Goal: Information Seeking & Learning: Learn about a topic

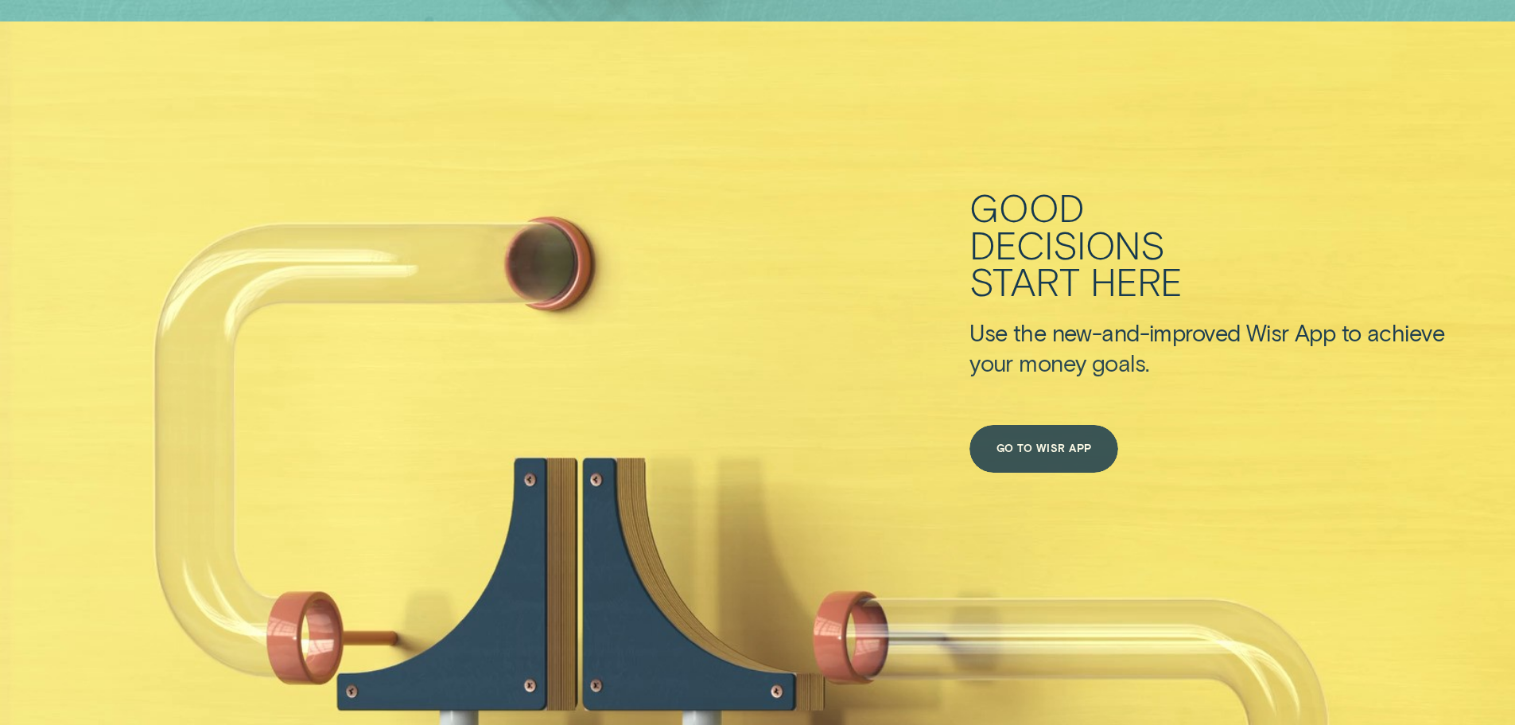
scroll to position [716, 0]
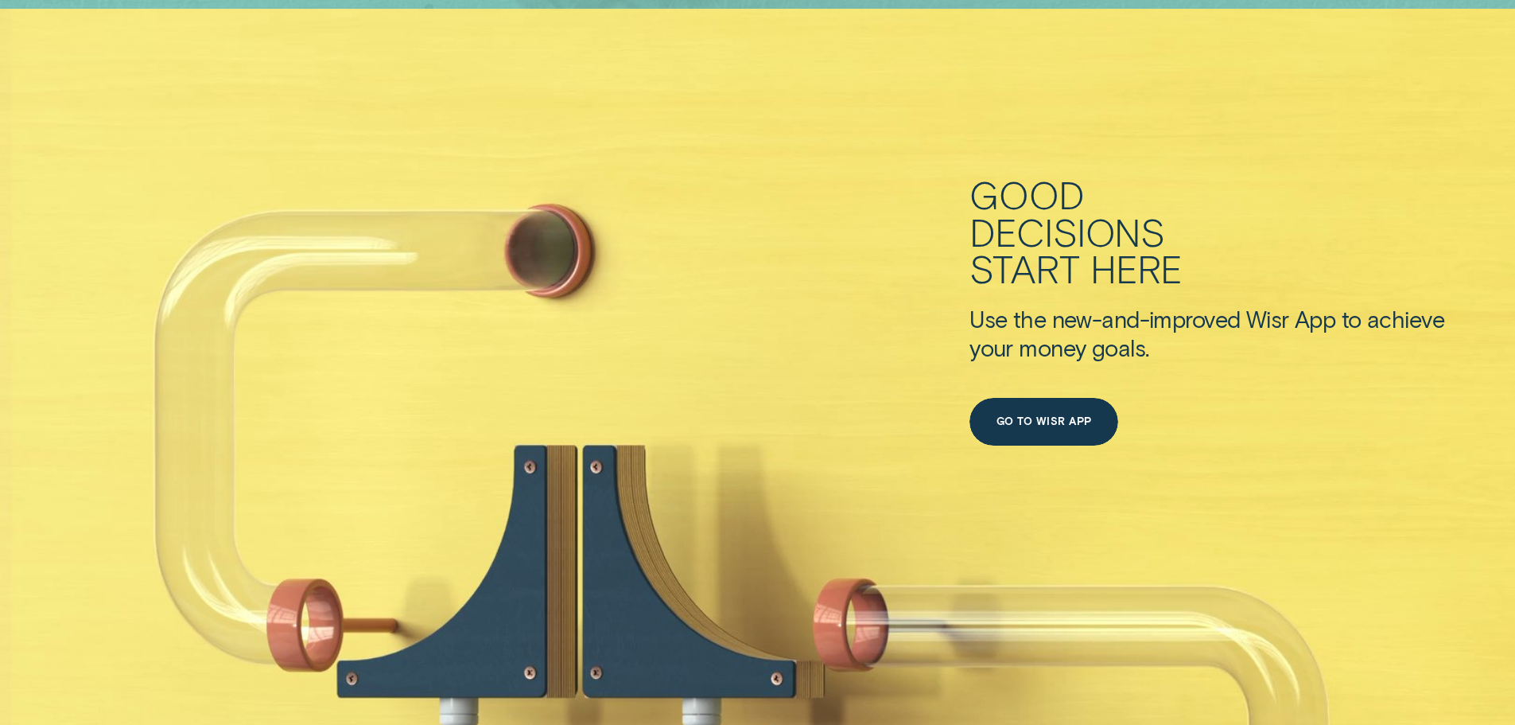
click at [984, 178] on div "Good" at bounding box center [1027, 194] width 115 height 37
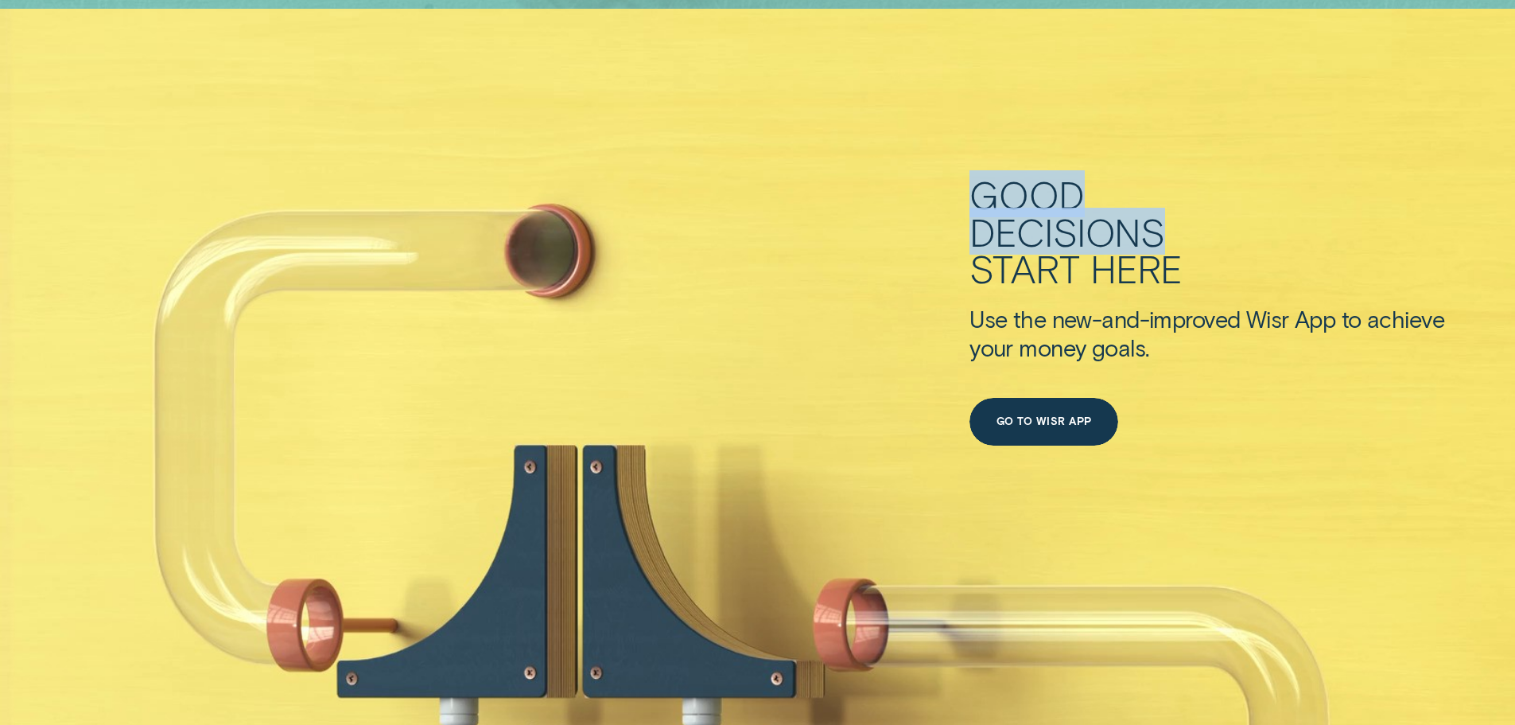
drag, startPoint x: 978, startPoint y: 185, endPoint x: 1176, endPoint y: 243, distance: 207.1
click at [1176, 243] on div "Good decisions start here" at bounding box center [1125, 231] width 311 height 111
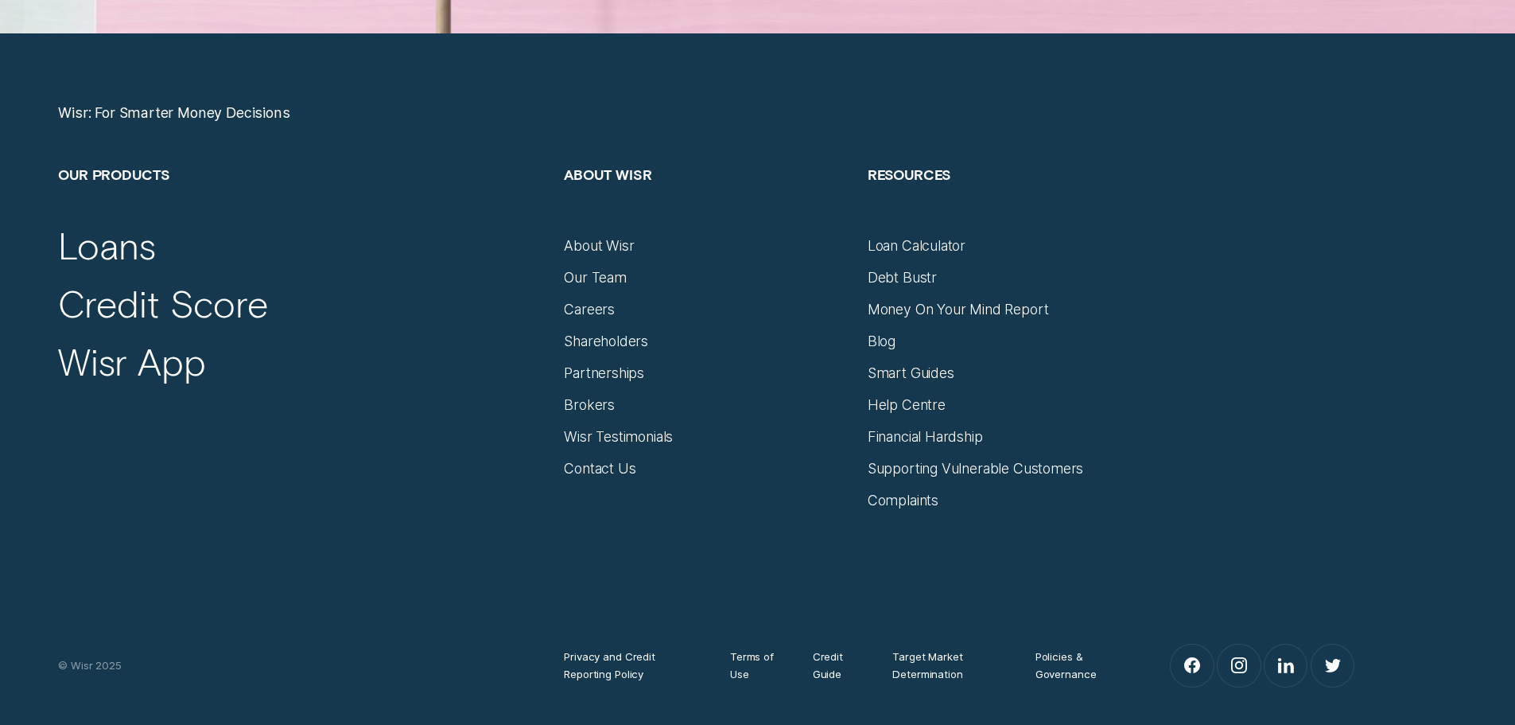
scroll to position [6761, 0]
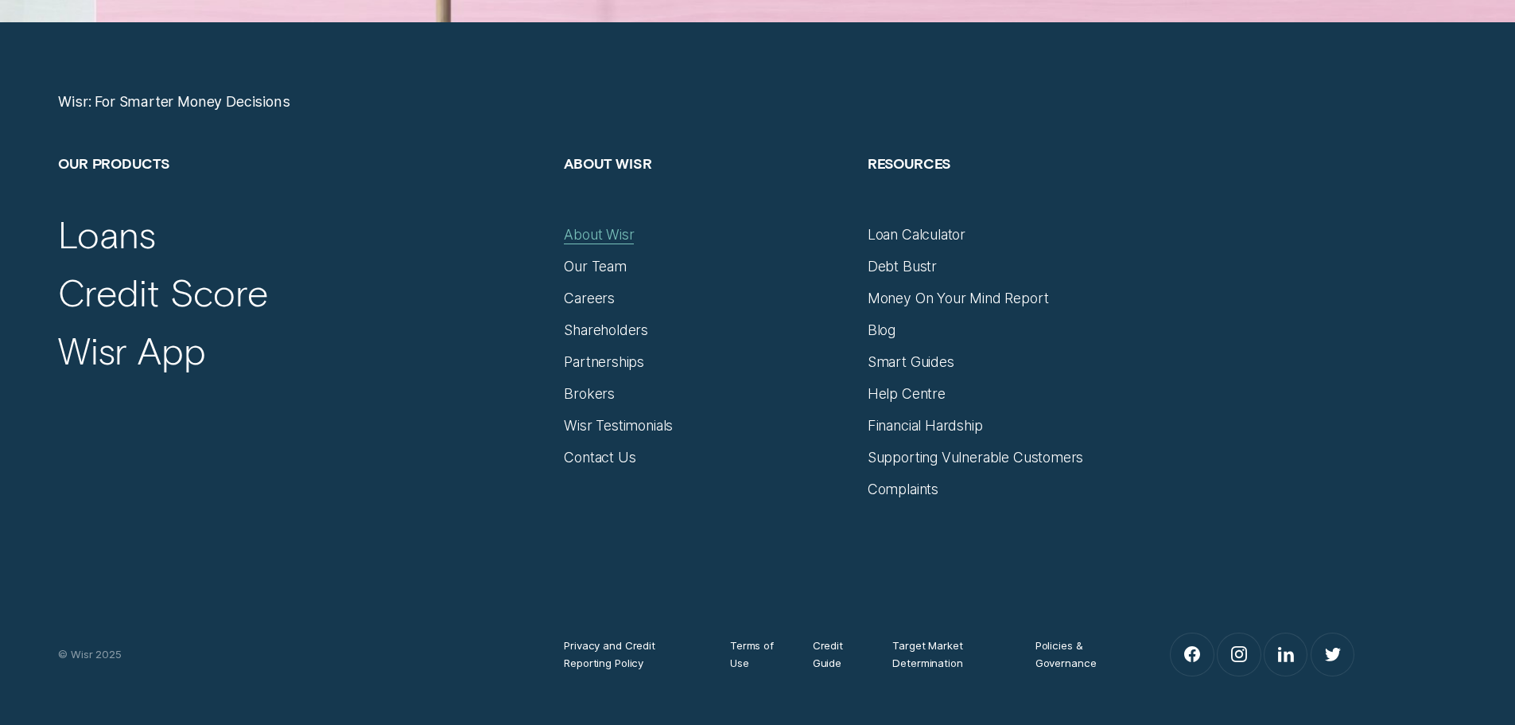
click at [603, 232] on div "About Wisr" at bounding box center [599, 234] width 70 height 17
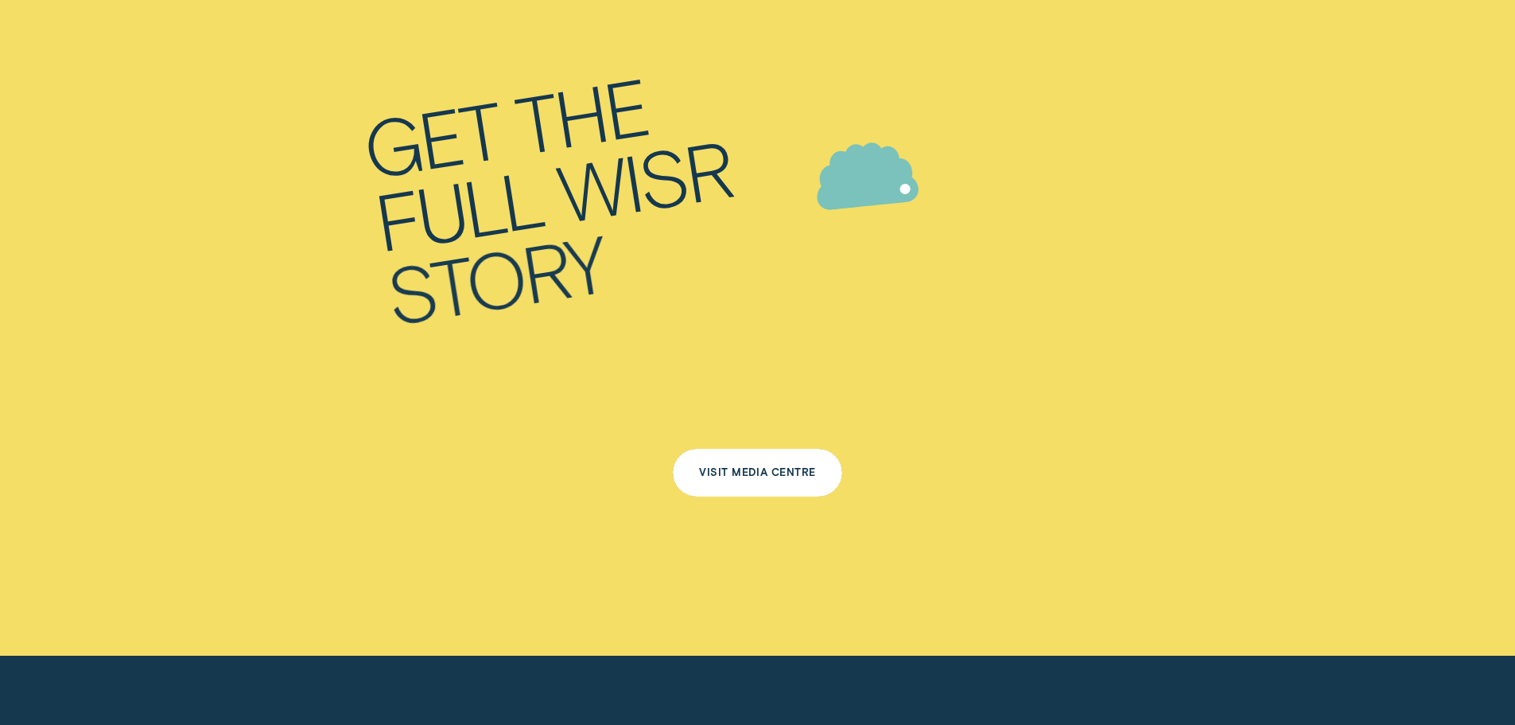
scroll to position [10499, 0]
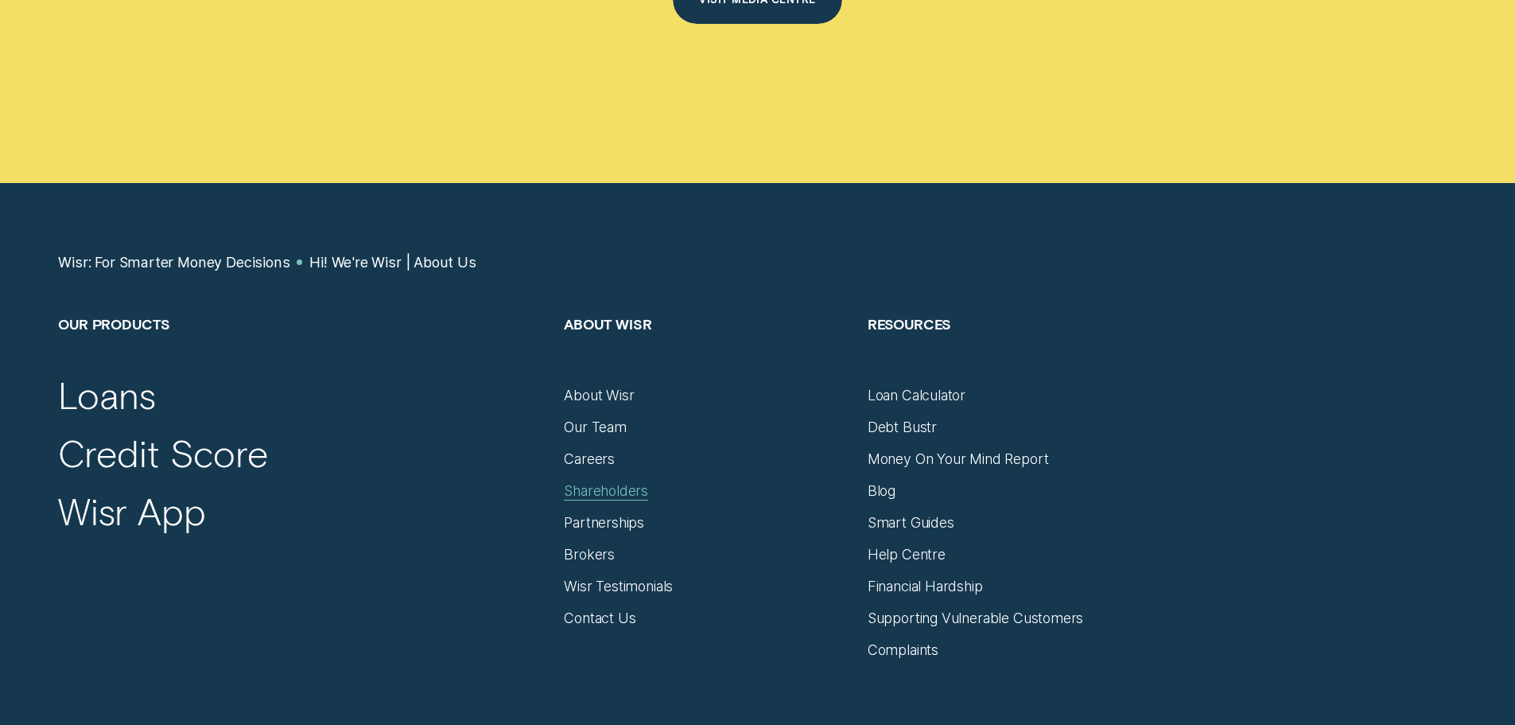
click at [637, 482] on div "Shareholders" at bounding box center [606, 490] width 84 height 17
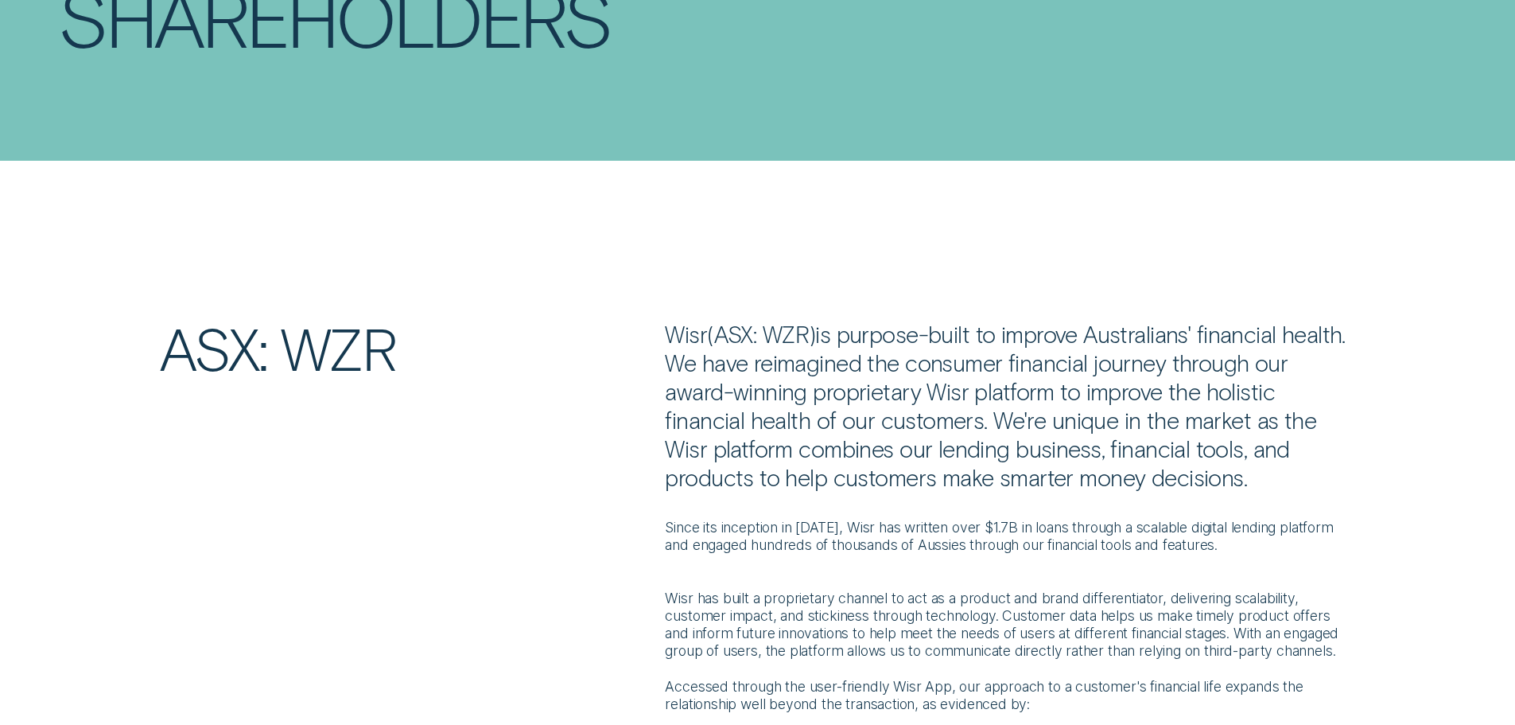
scroll to position [239, 0]
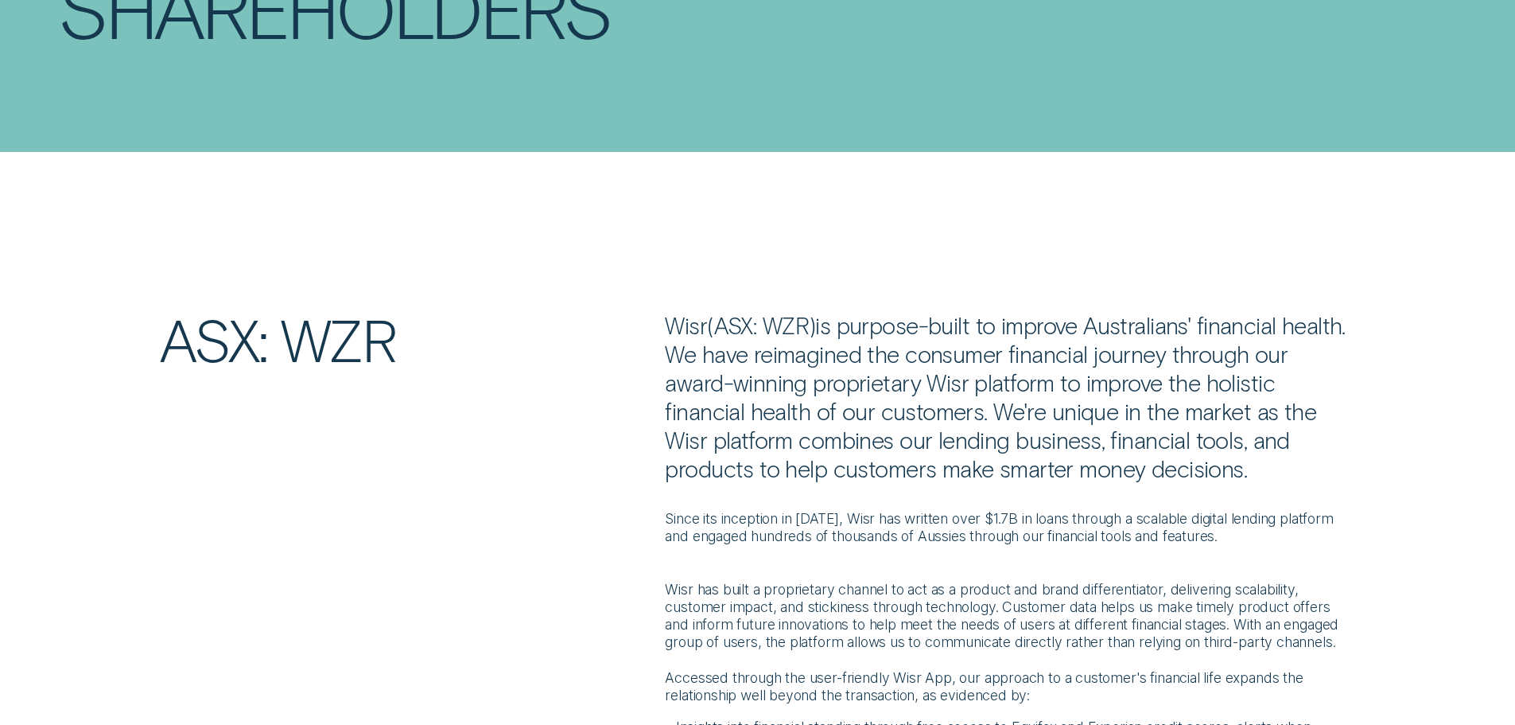
drag, startPoint x: 659, startPoint y: 322, endPoint x: 1275, endPoint y: 462, distance: 632.1
click at [1275, 462] on div "Wisr ( ASX: WZR ) is purpose-built to improve Australians' financial health. We…" at bounding box center [1010, 733] width 708 height 845
copy p "Wisr ( ASX: WZR ) is purpose-built to improve Australians' financial health. We…"
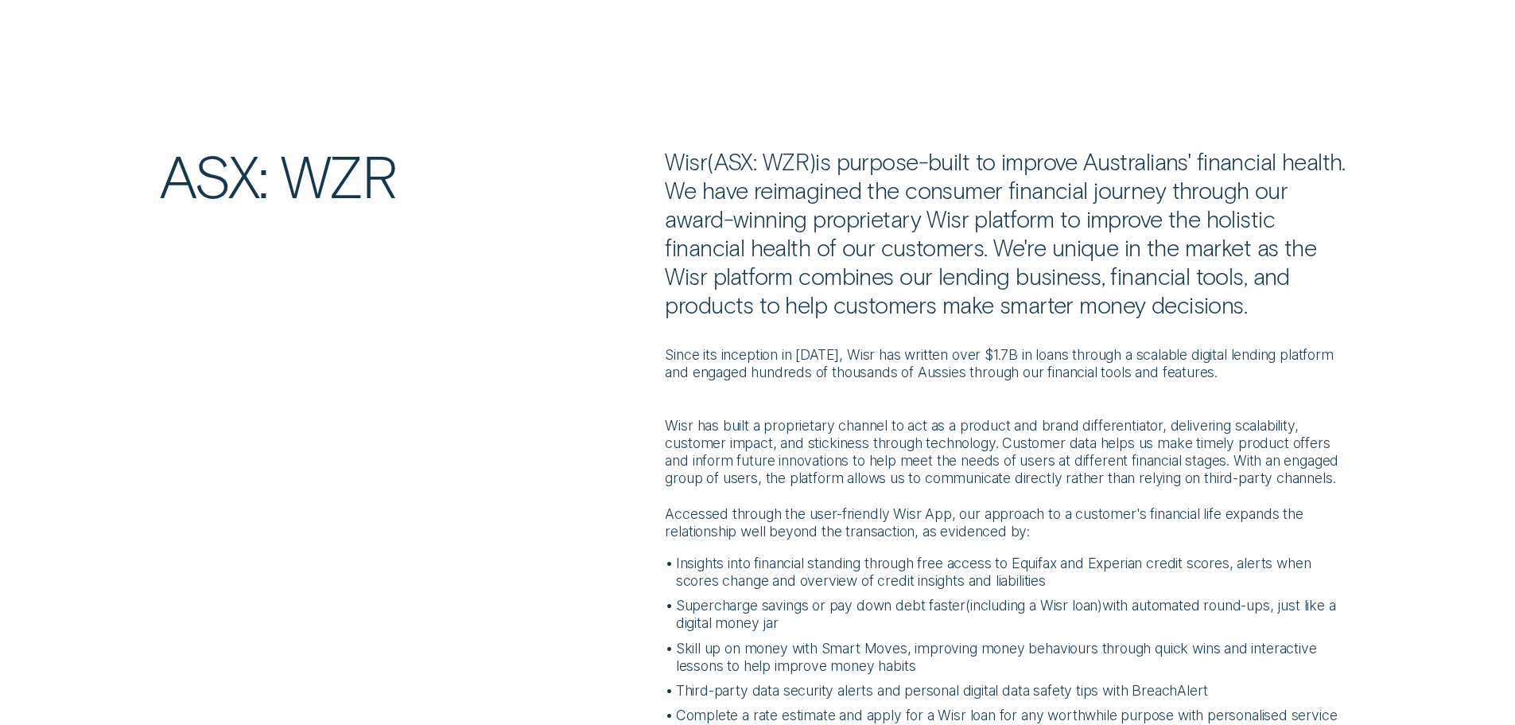
scroll to position [477, 0]
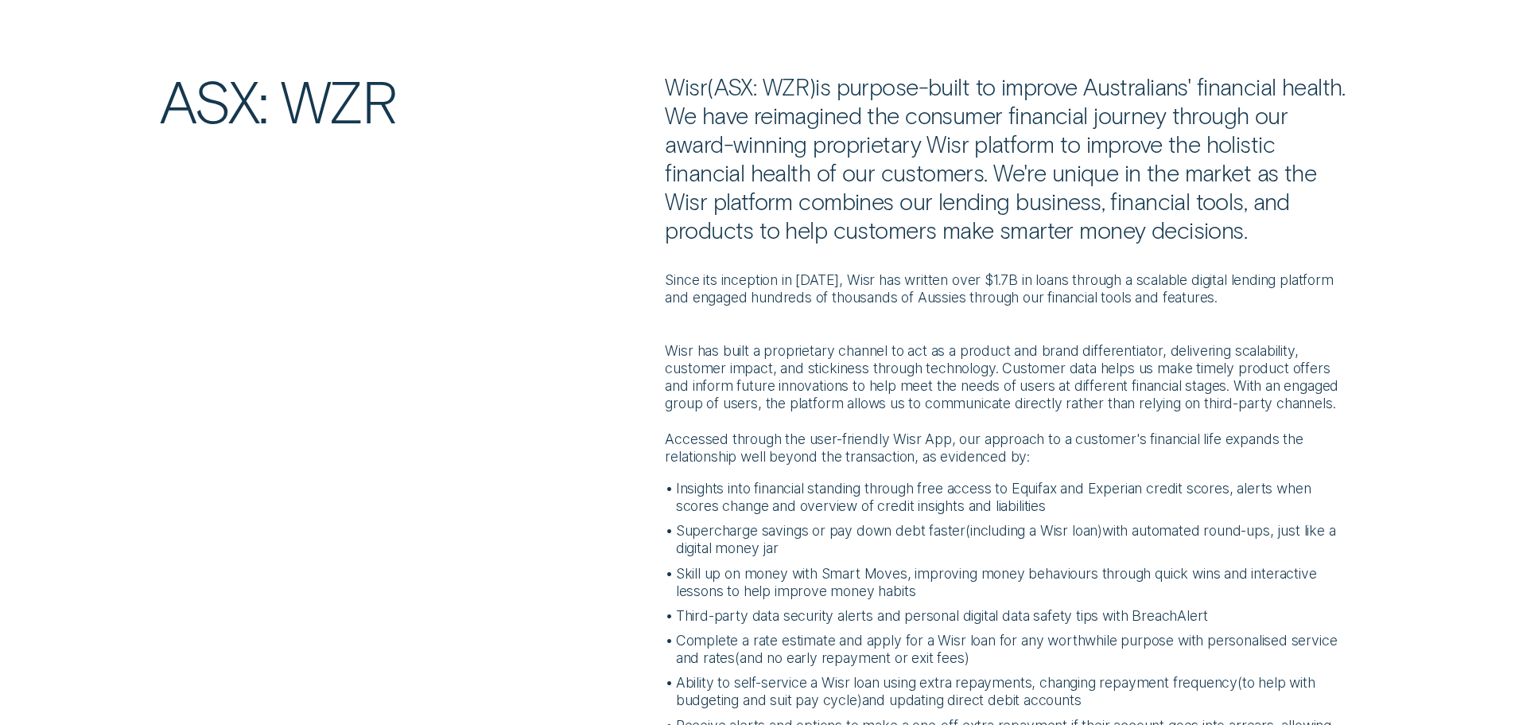
click at [1184, 352] on p "Wisr has built a proprietary channel to act as a product and brand differentiat…" at bounding box center [1010, 368] width 690 height 88
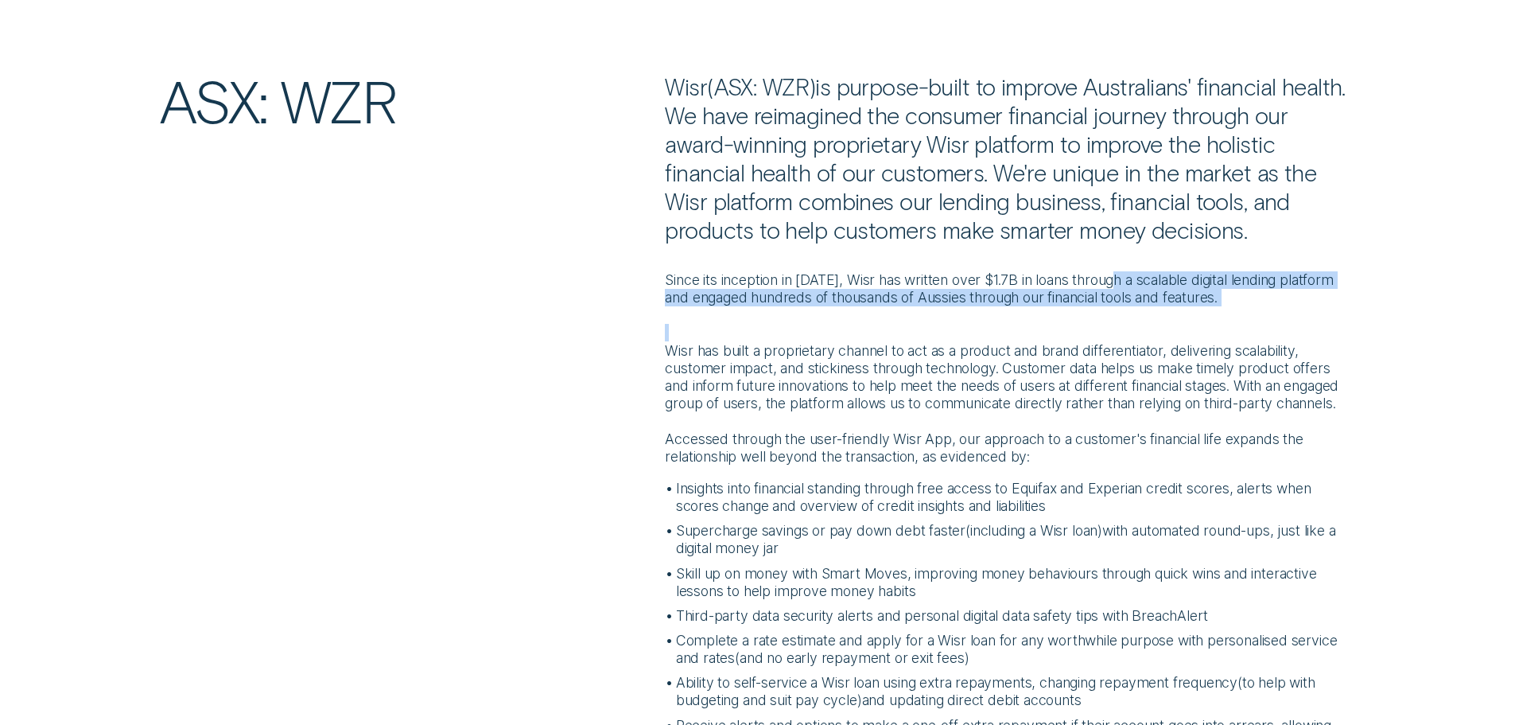
drag, startPoint x: 1127, startPoint y: 278, endPoint x: 1269, endPoint y: 308, distance: 145.4
click at [1269, 308] on div "Since its inception in [DATE], Wisr has written over $1.7B in loans through a s…" at bounding box center [1010, 580] width 690 height 673
copy p "a scalable digital lending platform and engaged hundreds of thousands of Aussie…"
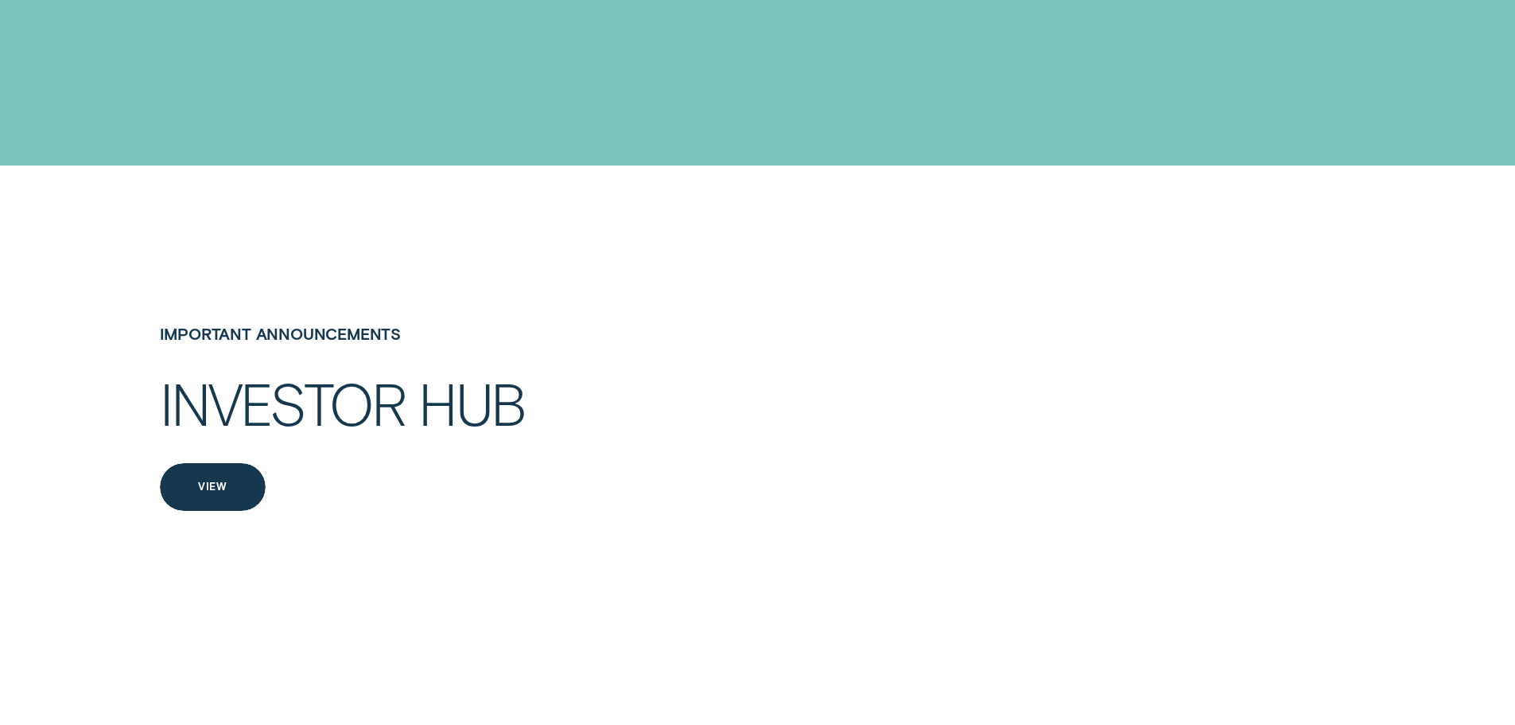
scroll to position [3330, 0]
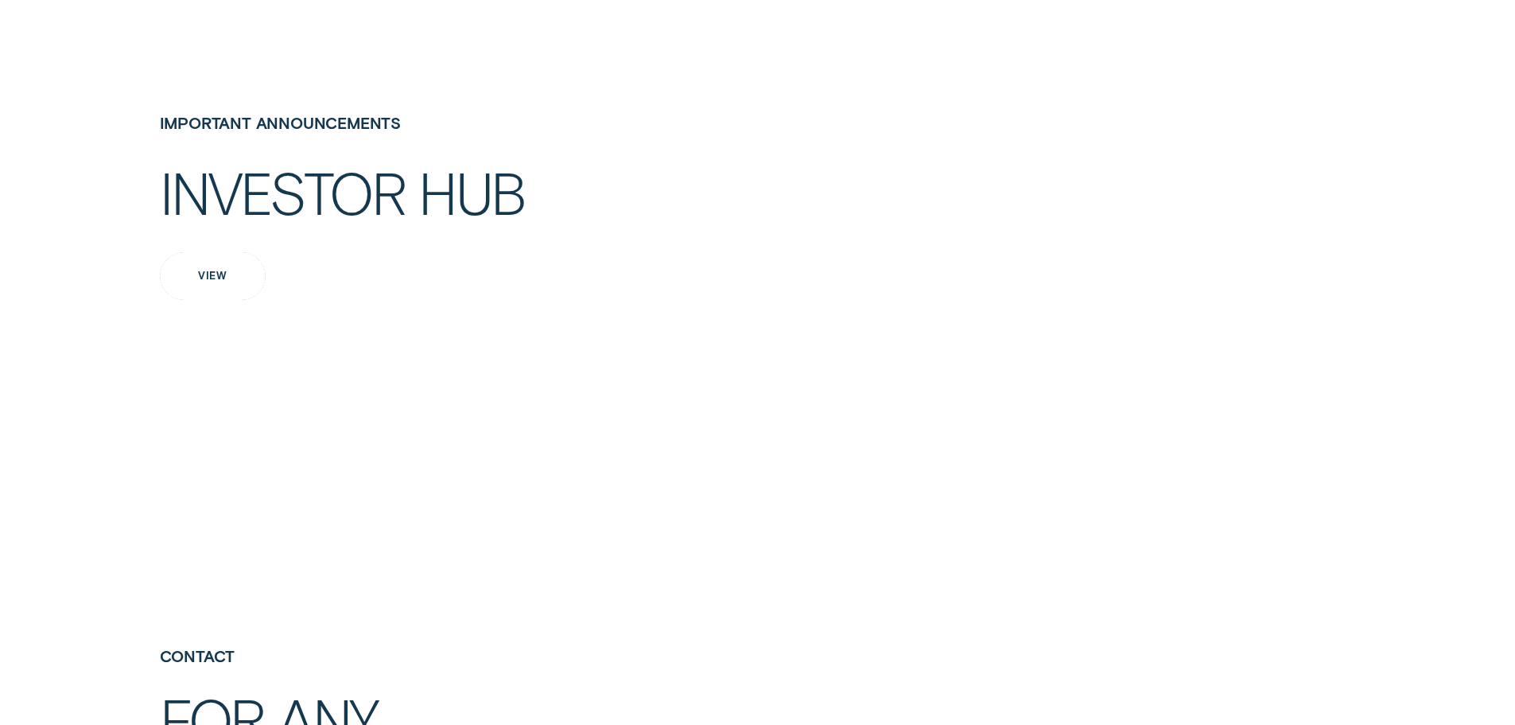
click at [200, 281] on div "View" at bounding box center [212, 276] width 29 height 10
